Goal: Task Accomplishment & Management: Use online tool/utility

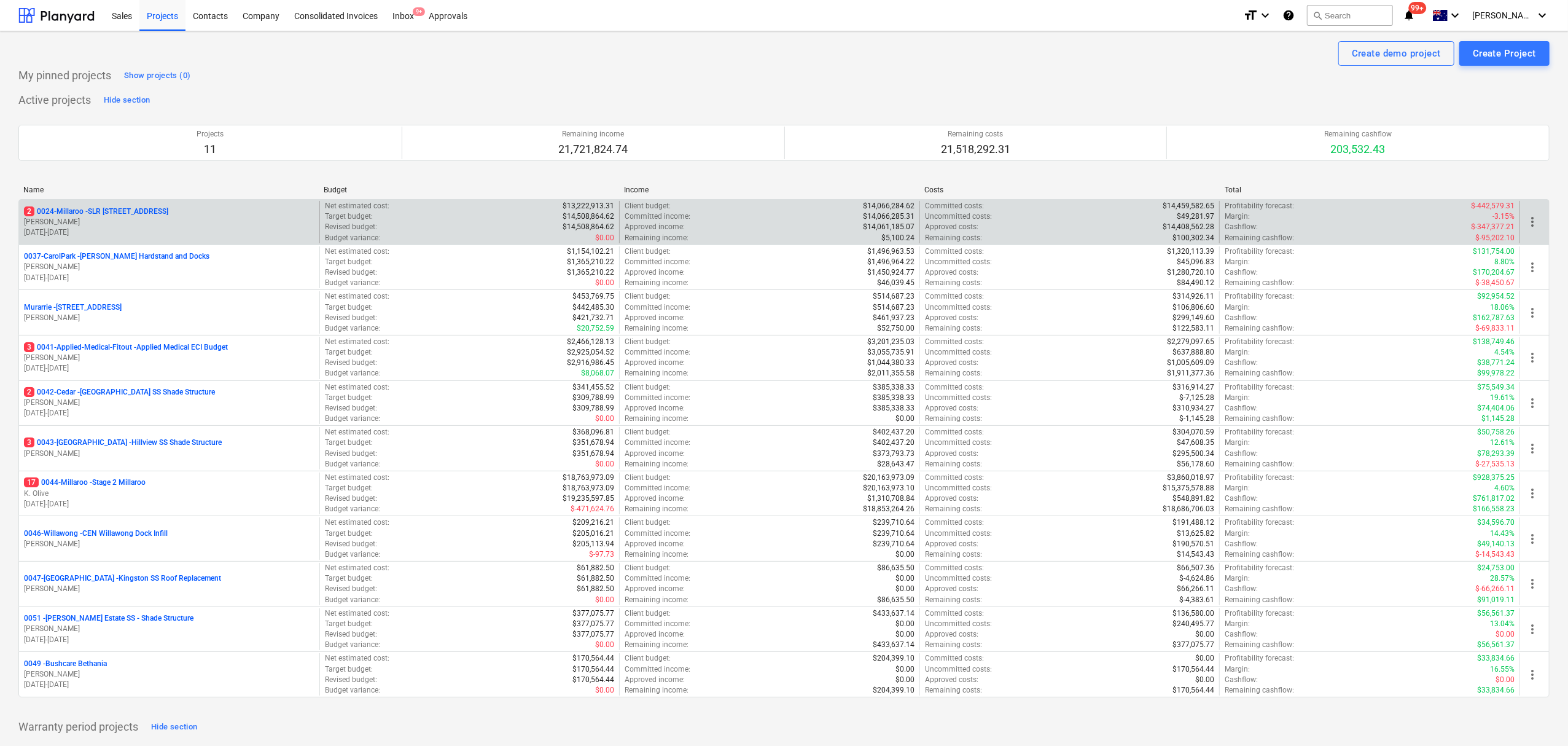
click at [169, 224] on p "[PERSON_NAME]" at bounding box center [169, 221] width 290 height 10
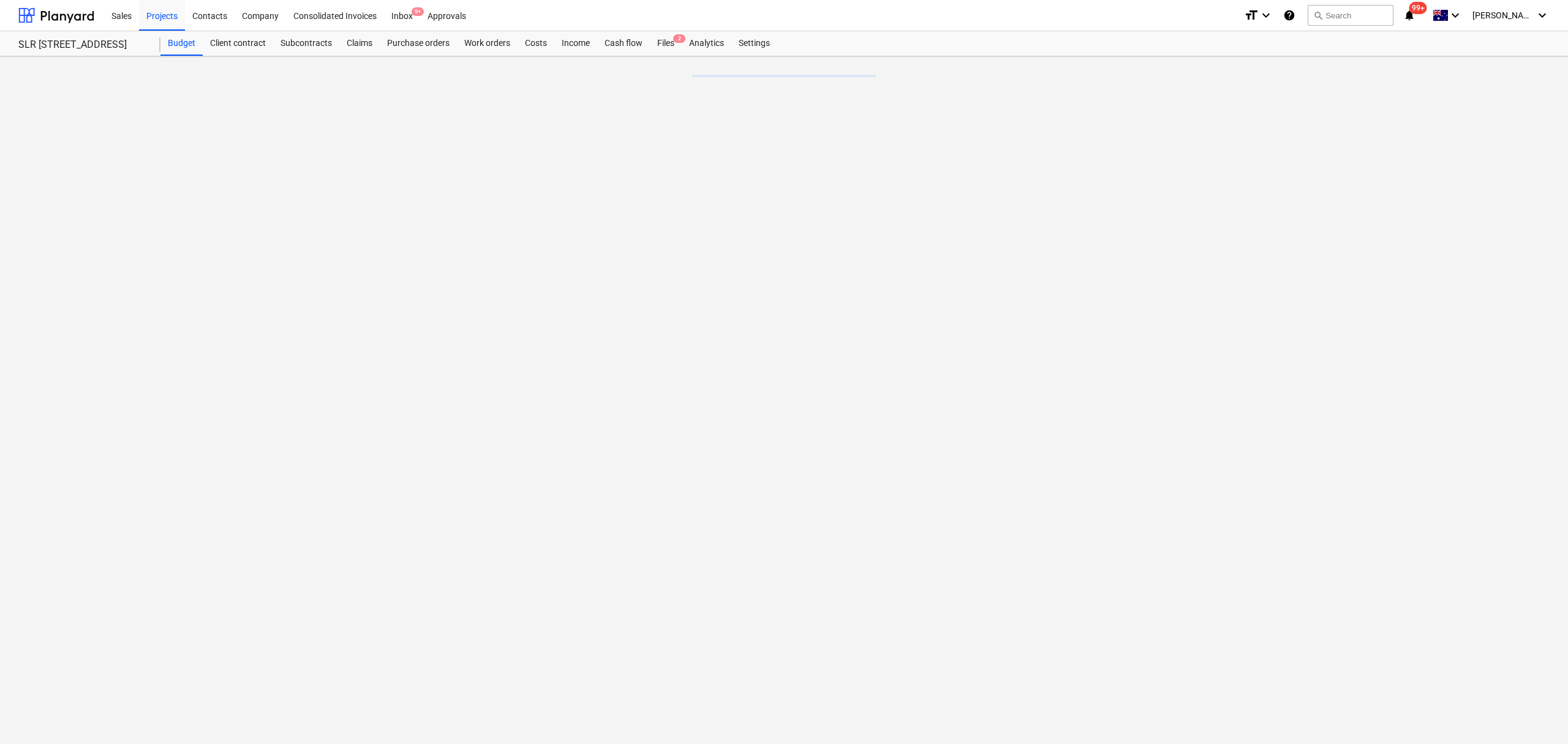
click at [624, 54] on div "Cash flow" at bounding box center [622, 43] width 53 height 25
click at [672, 55] on link "Files 2" at bounding box center [665, 43] width 32 height 25
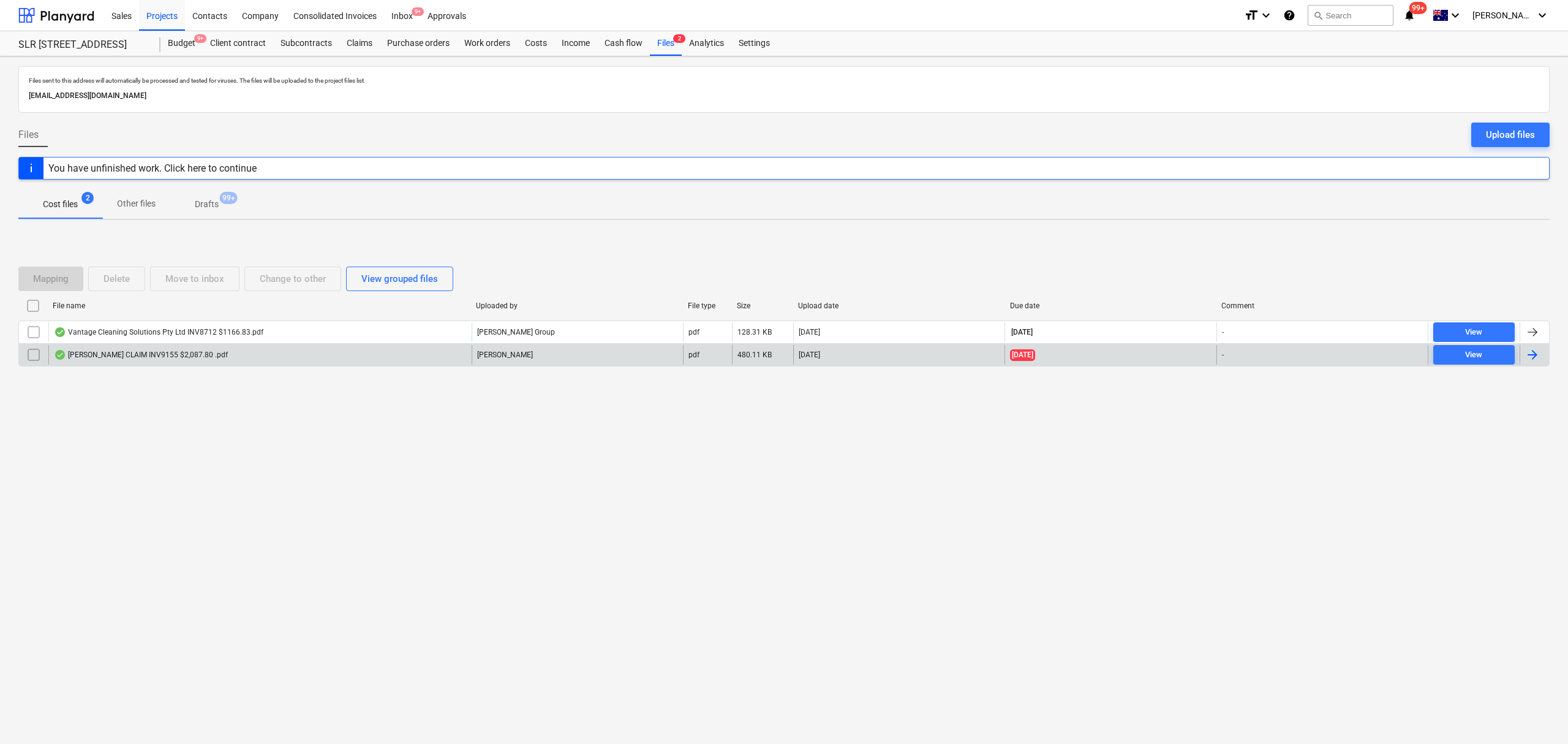
click at [202, 364] on div "[PERSON_NAME] CLAIM INV9155 $2,087.80 .pdf" at bounding box center [261, 355] width 424 height 20
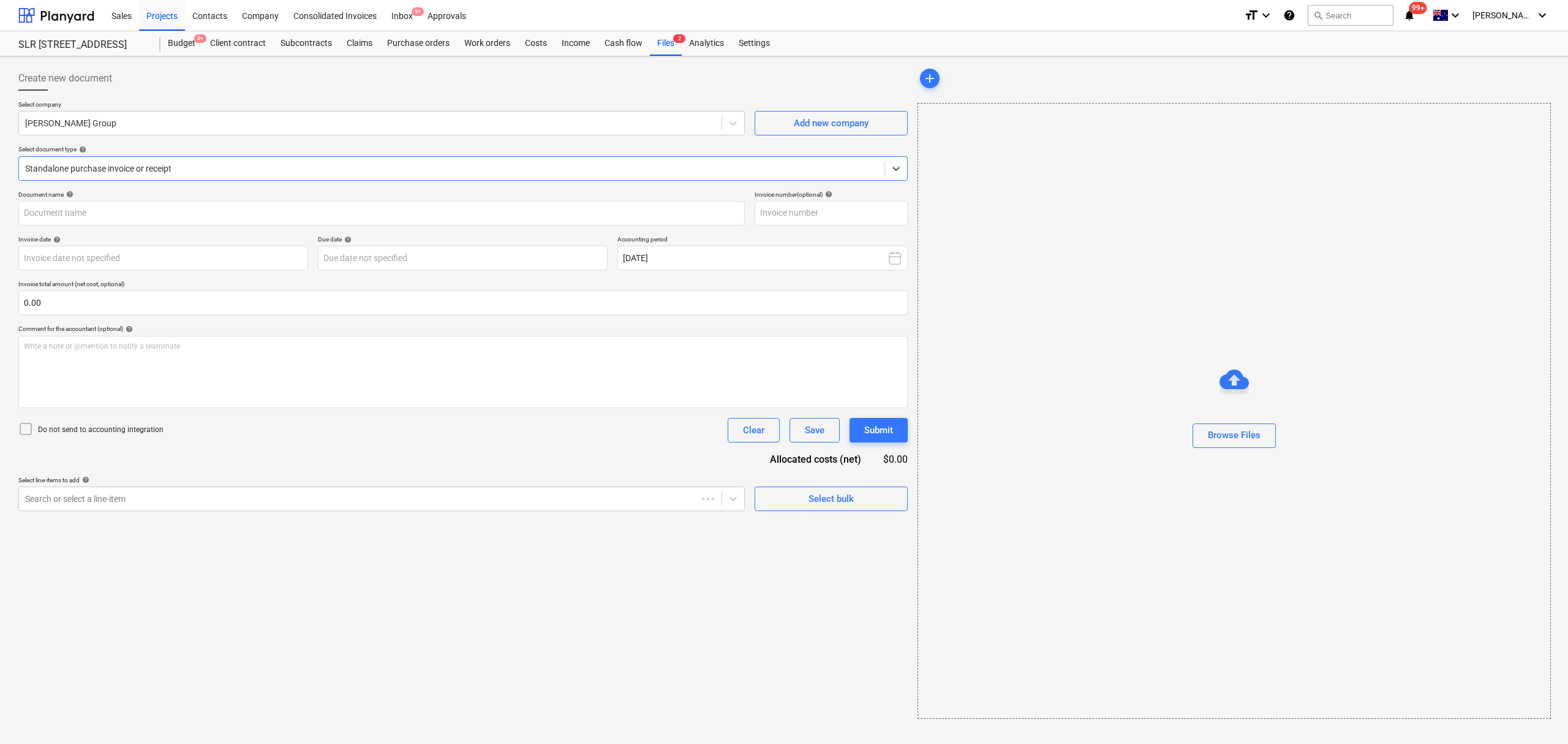
type input "9155"
type input "[DATE]"
click at [1249, 127] on link "2" at bounding box center [1242, 129] width 15 height 15
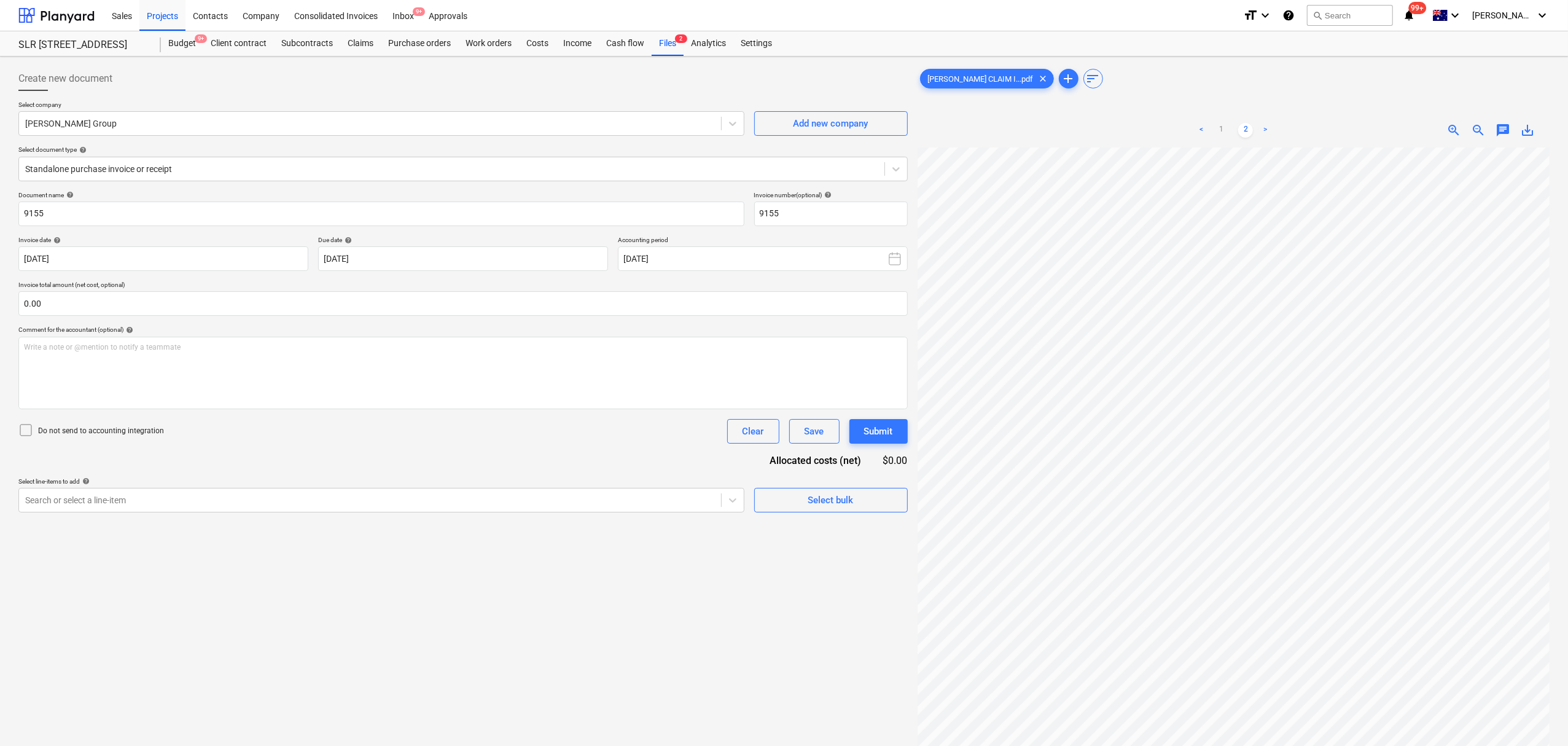
click at [1457, 138] on span "zoom_in" at bounding box center [1453, 130] width 15 height 15
click at [1452, 131] on span "zoom_in" at bounding box center [1453, 130] width 15 height 15
click at [1452, 129] on span "zoom_in" at bounding box center [1453, 130] width 15 height 15
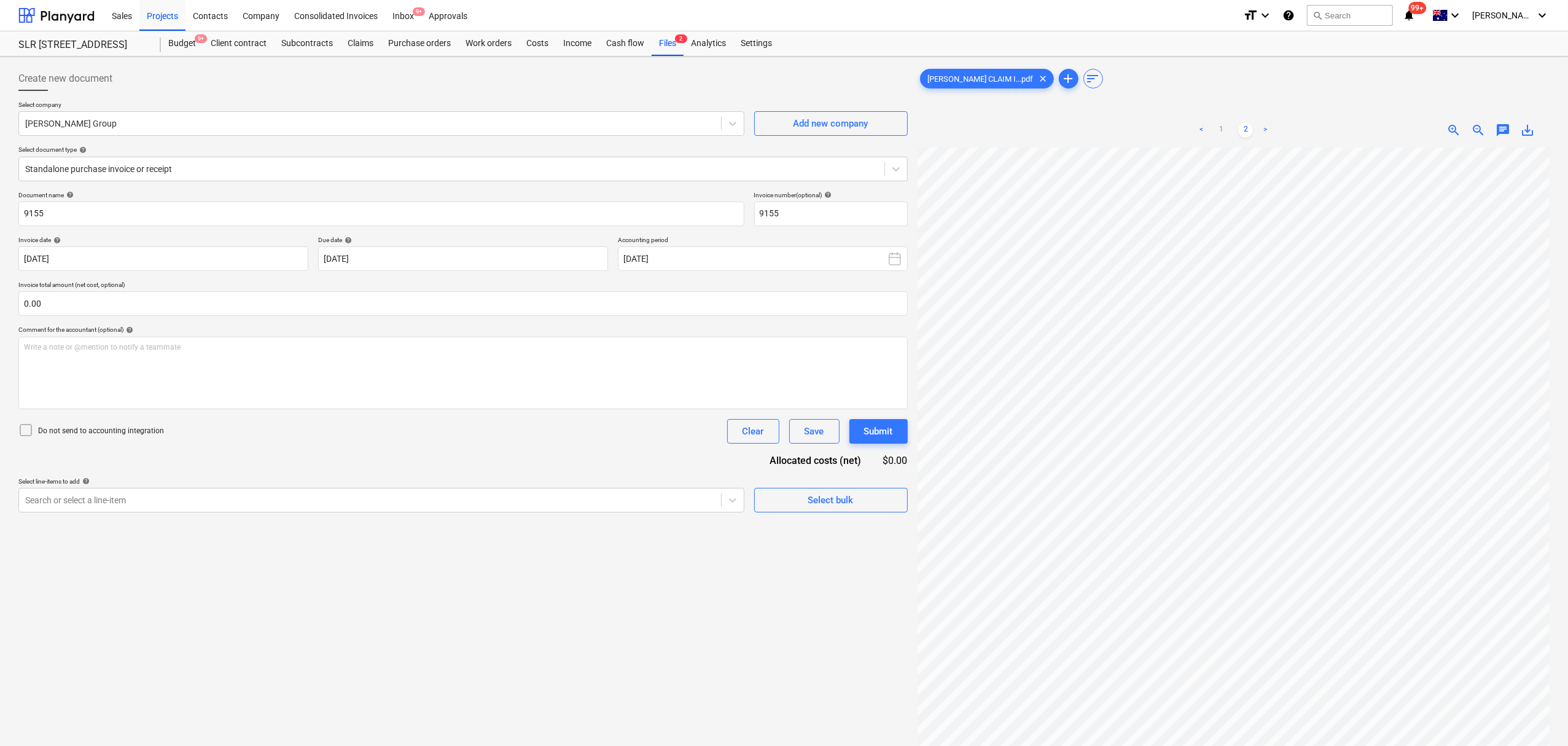
scroll to position [216, 137]
click at [1227, 133] on link "1" at bounding box center [1221, 130] width 15 height 15
click at [1237, 131] on ul "< 1 2 >" at bounding box center [1233, 130] width 203 height 15
click at [1124, 119] on div "< 1 2 > zoom_in zoom_out chat 0 save_alt" at bounding box center [1234, 486] width 632 height 746
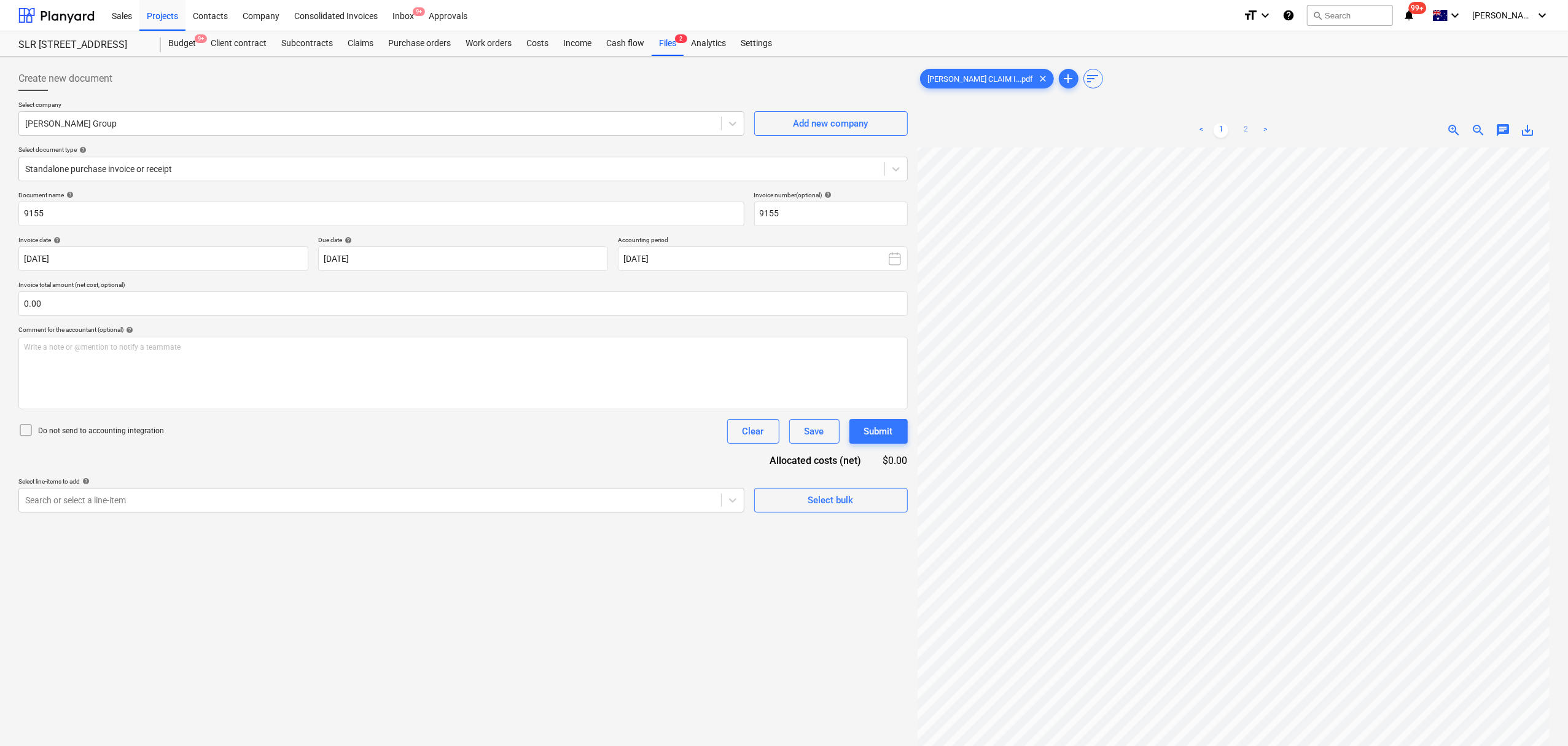
click at [1245, 128] on link "2" at bounding box center [1246, 130] width 15 height 15
click at [674, 52] on div "Files 2" at bounding box center [667, 43] width 32 height 25
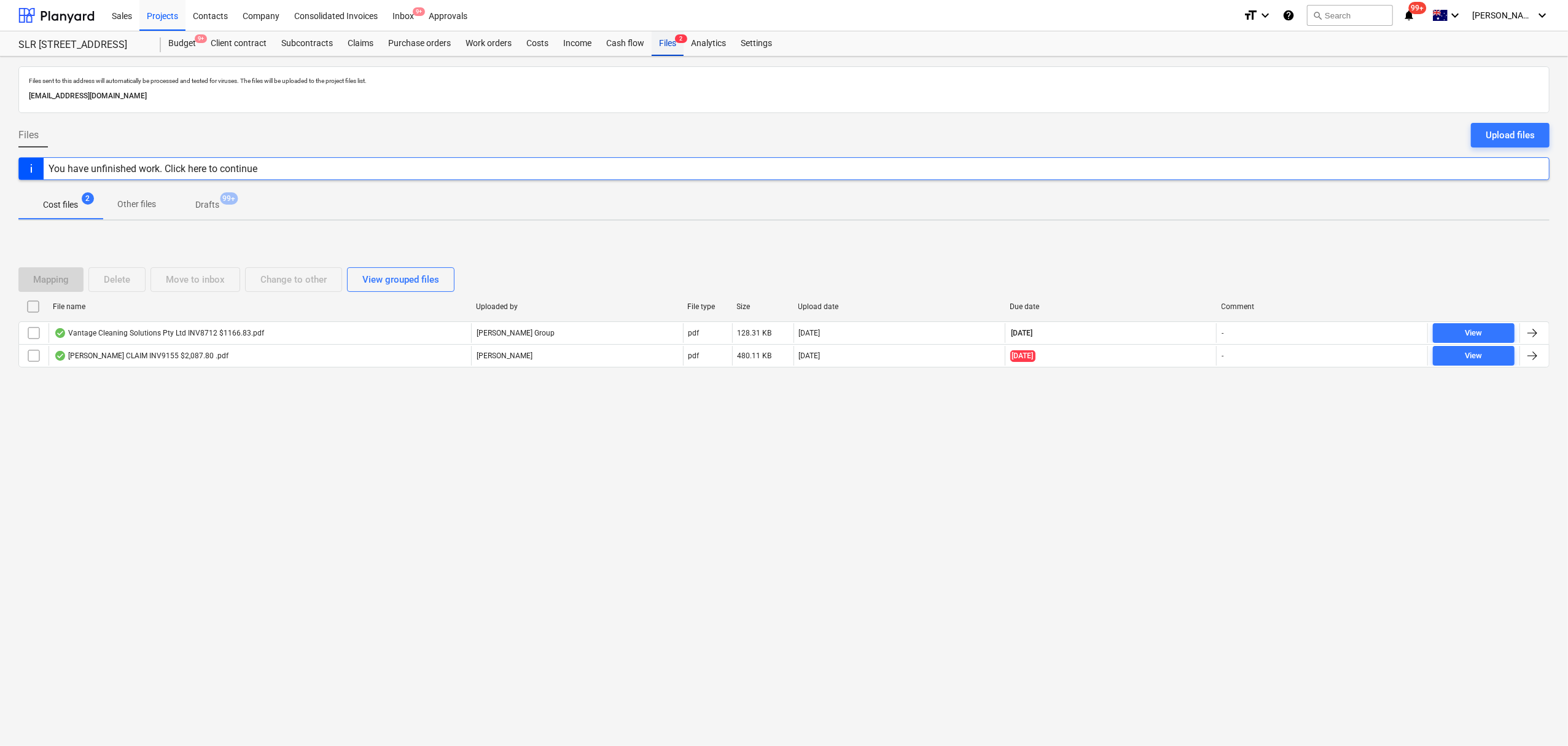
click at [674, 52] on div "Files 2" at bounding box center [667, 43] width 32 height 25
